Goal: Use online tool/utility: Utilize a website feature to perform a specific function

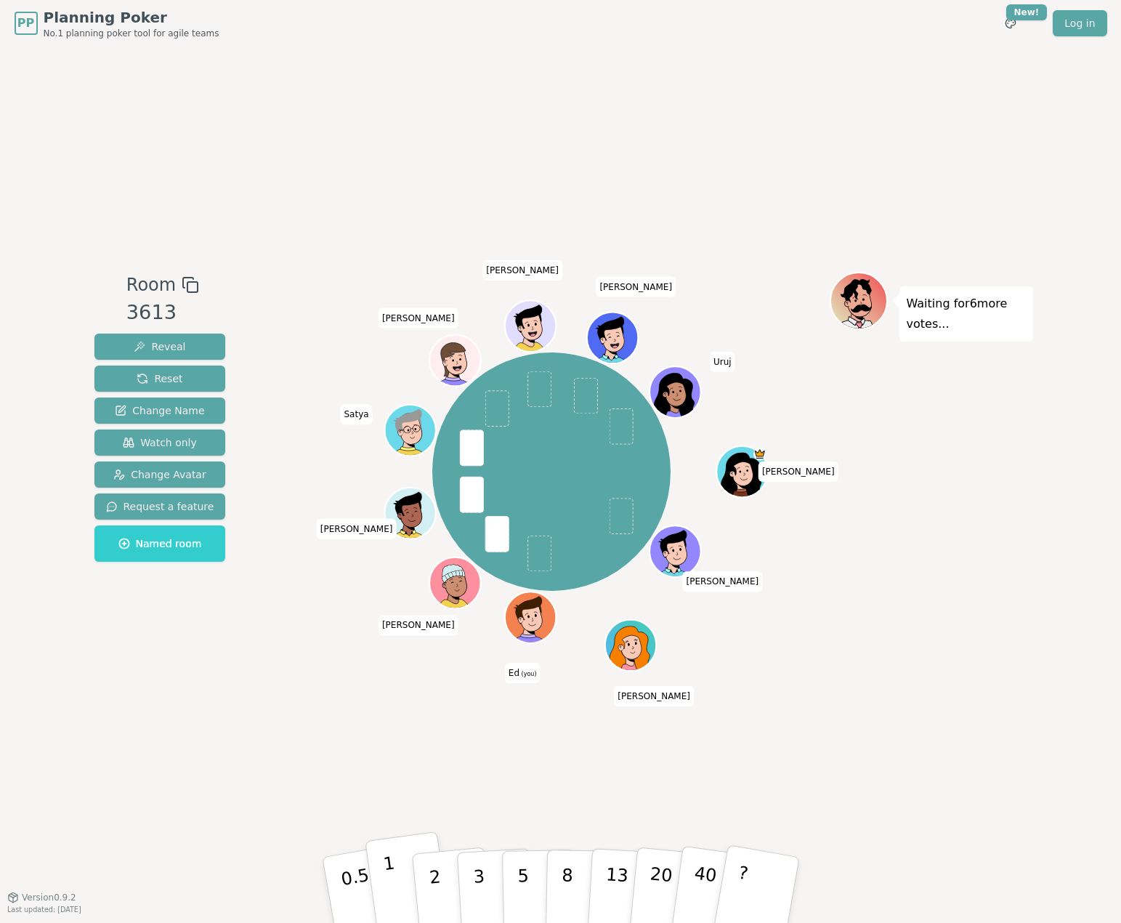
click at [383, 882] on button "1" at bounding box center [408, 890] width 86 height 118
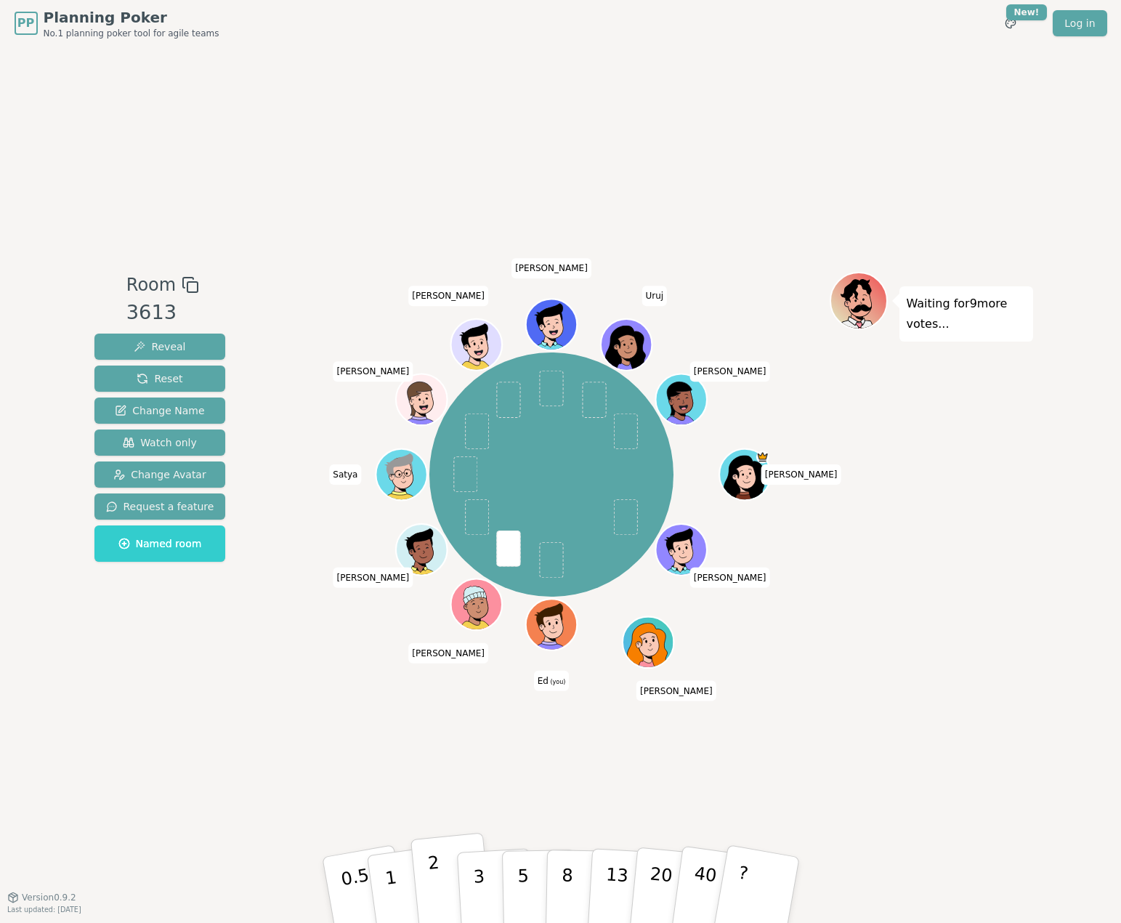
click at [435, 876] on p "2" at bounding box center [436, 892] width 19 height 79
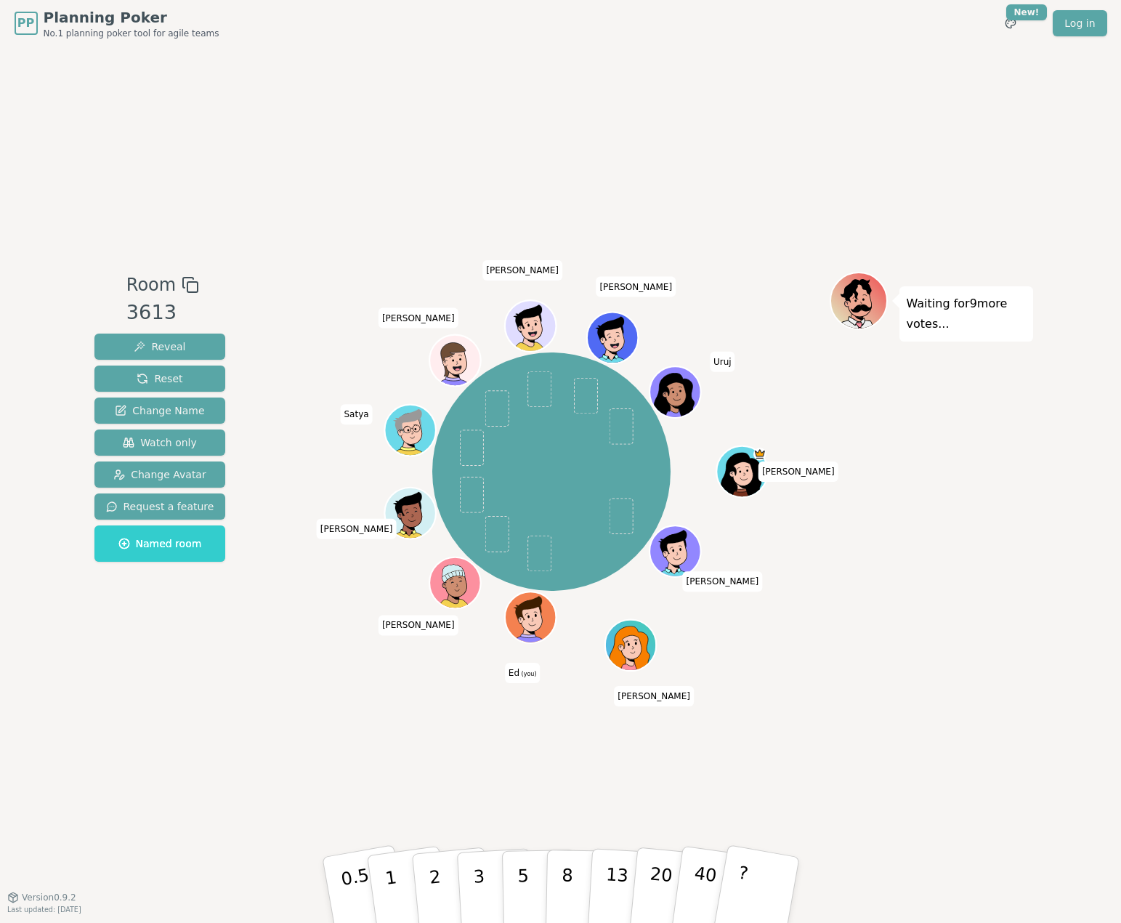
click at [25, 855] on div "PP Planning Poker No.1 planning poker tool for agile teams Toggle theme New! Lo…" at bounding box center [560, 461] width 1121 height 923
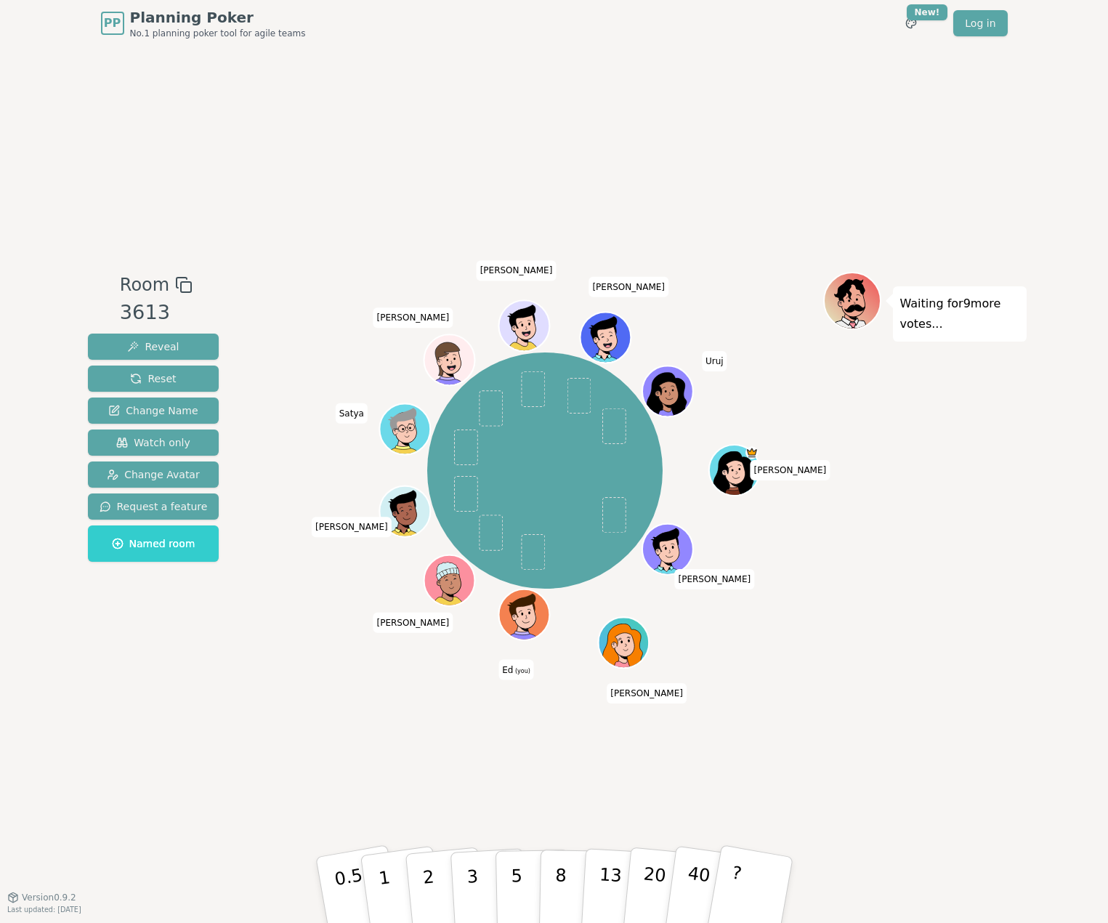
click at [55, 783] on div "PP Planning Poker No.1 planning poker tool for agile teams Toggle theme New! Lo…" at bounding box center [554, 461] width 1108 height 923
click at [33, 737] on div "PP Planning Poker No.1 planning poker tool for agile teams Toggle theme New! Lo…" at bounding box center [554, 461] width 1108 height 923
drag, startPoint x: 302, startPoint y: 178, endPoint x: 311, endPoint y: 173, distance: 10.1
click at [302, 178] on div "Room 3613 Reveal Reset Change Name Watch only Change Avatar Request a feature N…" at bounding box center [554, 472] width 945 height 850
drag, startPoint x: 10, startPoint y: 834, endPoint x: 1, endPoint y: 834, distance: 8.7
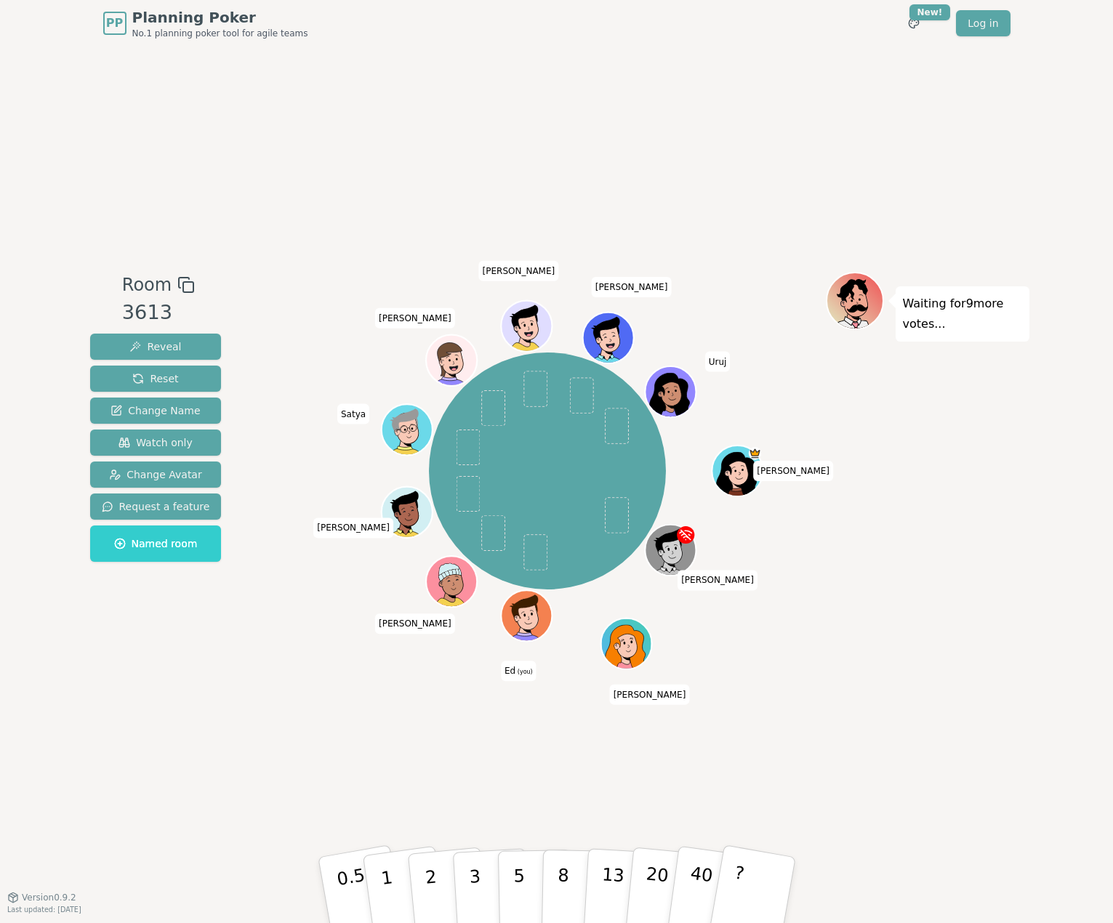
click at [7, 834] on div "PP Planning Poker No.1 planning poker tool for agile teams Toggle theme New! Lo…" at bounding box center [556, 461] width 1113 height 923
click at [0, 834] on html "PP Planning Poker No.1 planning poker tool for agile teams Toggle theme New! Lo…" at bounding box center [556, 461] width 1113 height 923
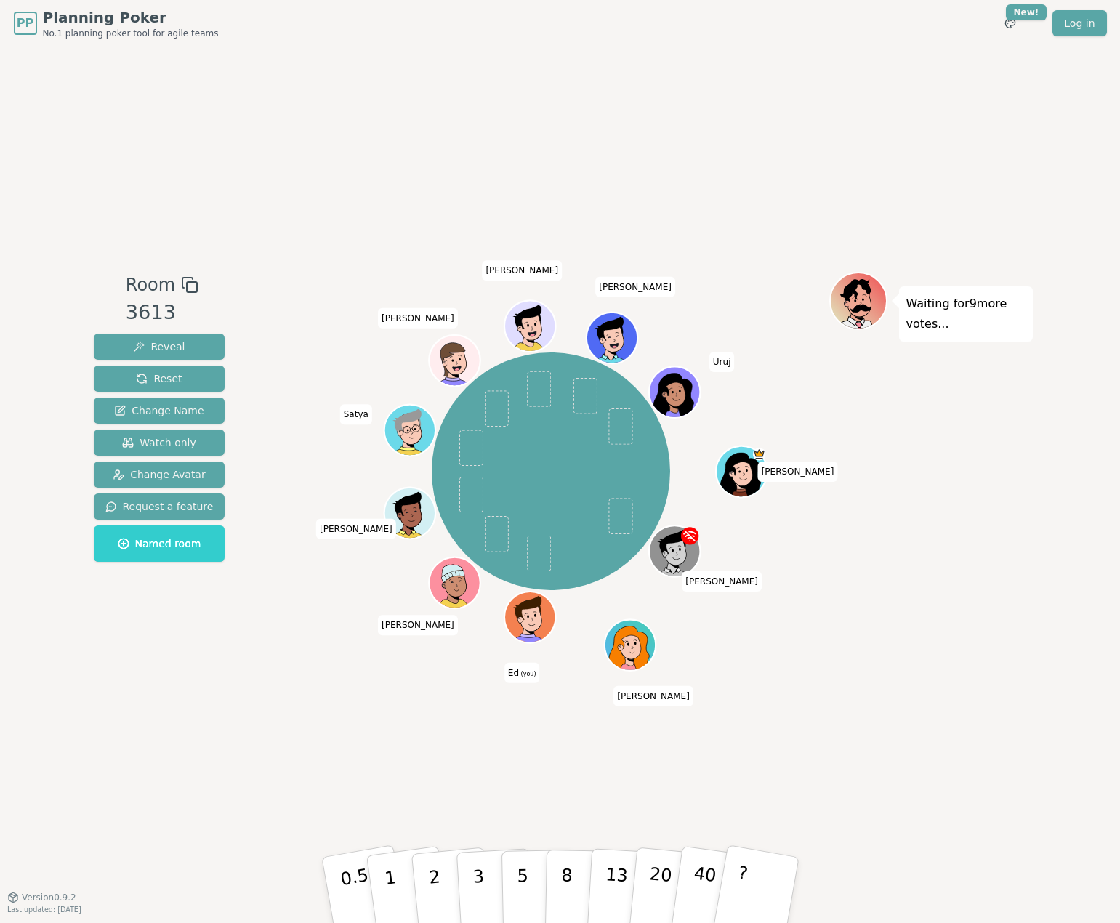
click at [9, 840] on div "PP Planning Poker No.1 planning poker tool for agile teams Toggle theme New! Lo…" at bounding box center [560, 461] width 1120 height 923
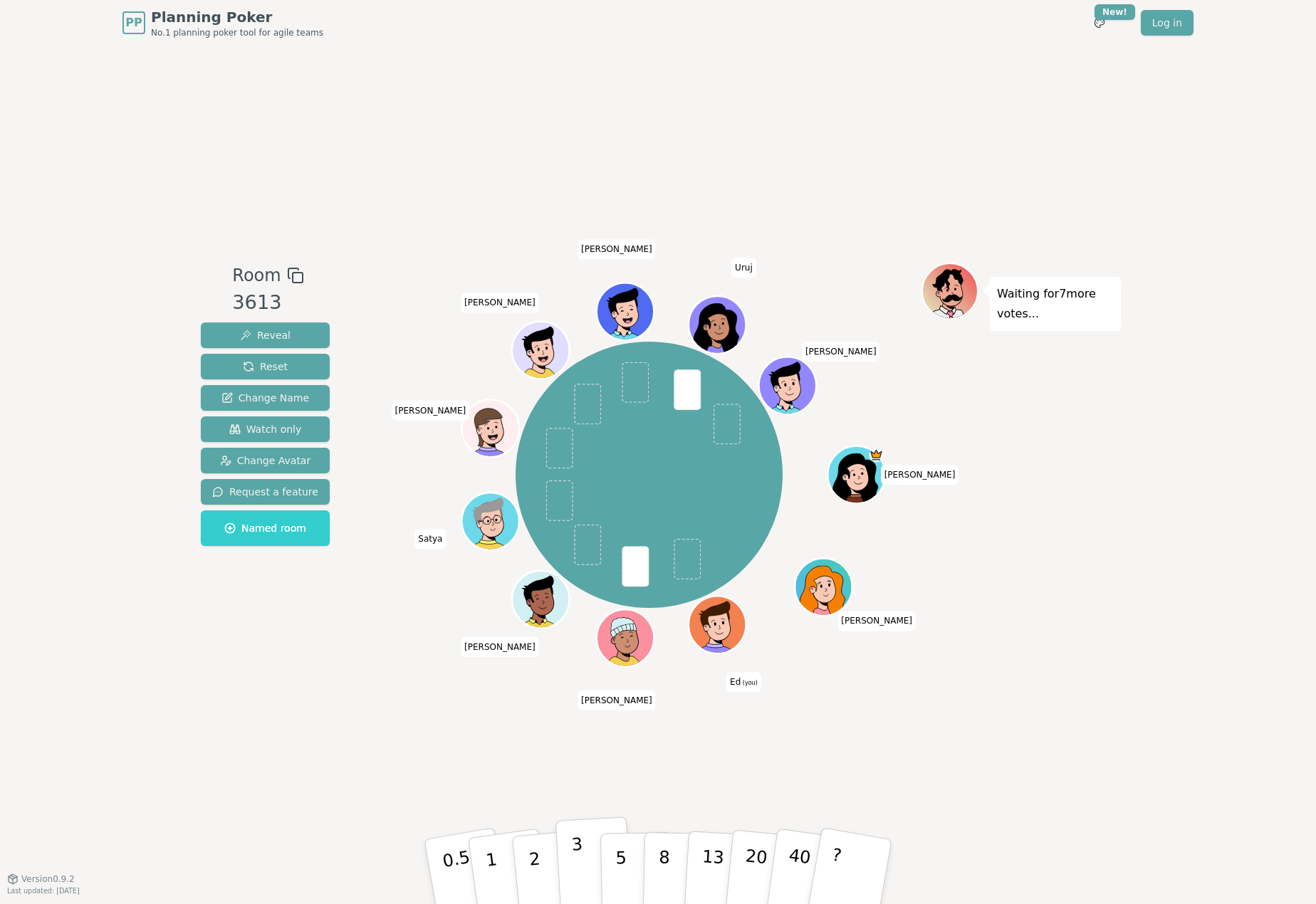
click at [567, 869] on button "3" at bounding box center [594, 872] width 77 height 111
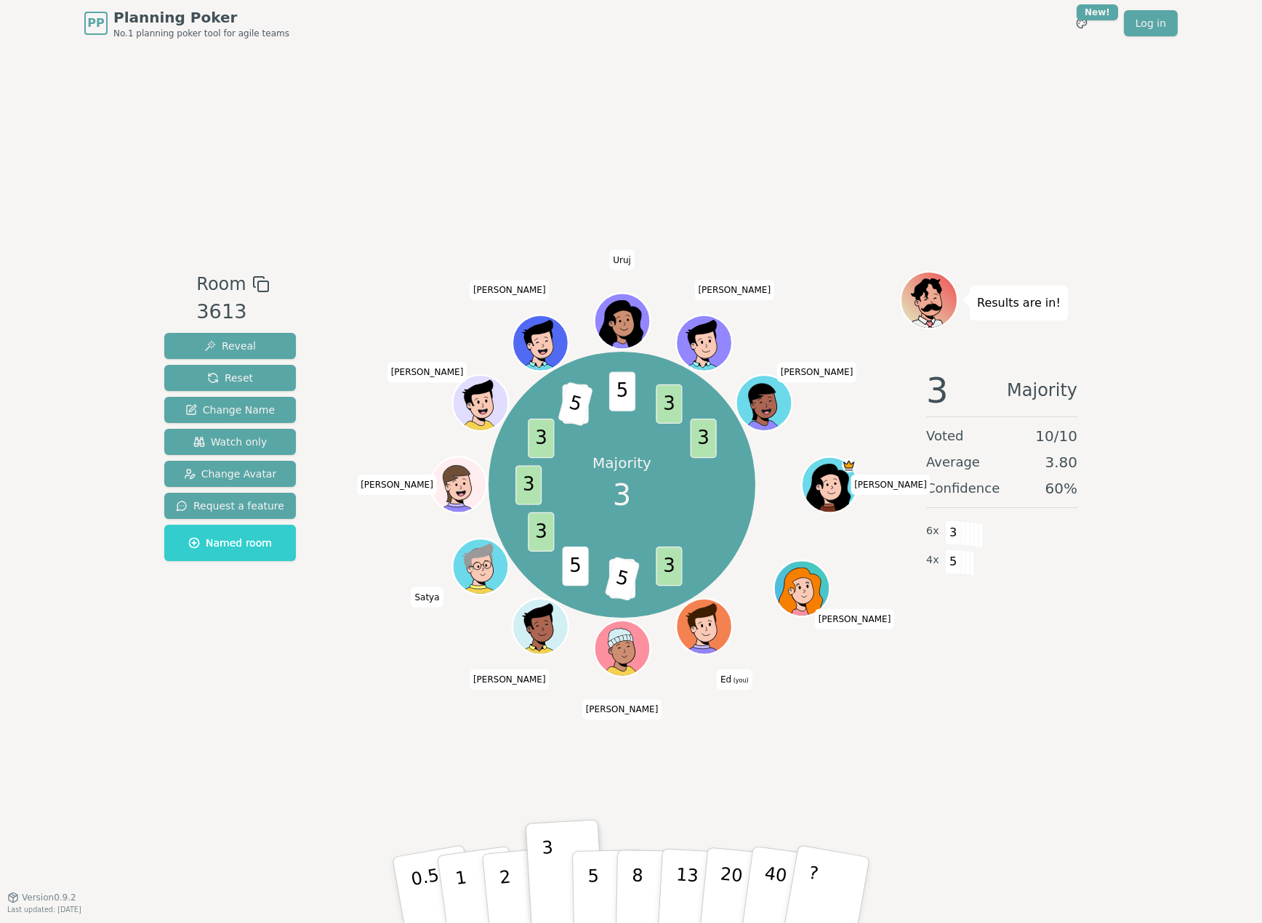
drag, startPoint x: 273, startPoint y: 876, endPoint x: 302, endPoint y: 890, distance: 31.5
click at [273, 876] on div "Room 3613 Reveal Reset Change Name Watch only Change Avatar Request a feature N…" at bounding box center [630, 472] width 945 height 850
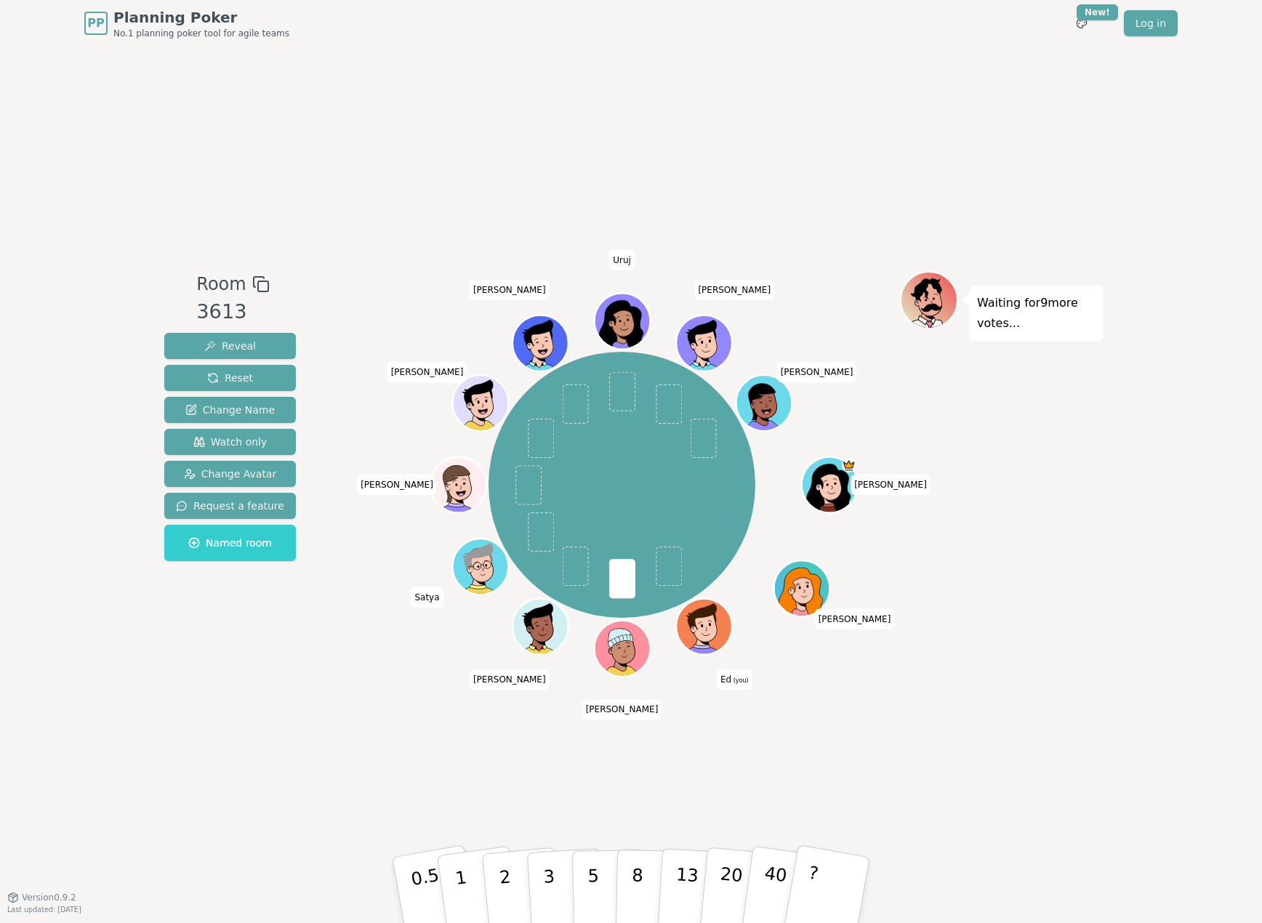
click at [352, 892] on div "Room 3613 Reveal Reset Change Name Watch only Change Avatar Request a feature N…" at bounding box center [630, 472] width 945 height 850
